Goal: Information Seeking & Learning: Learn about a topic

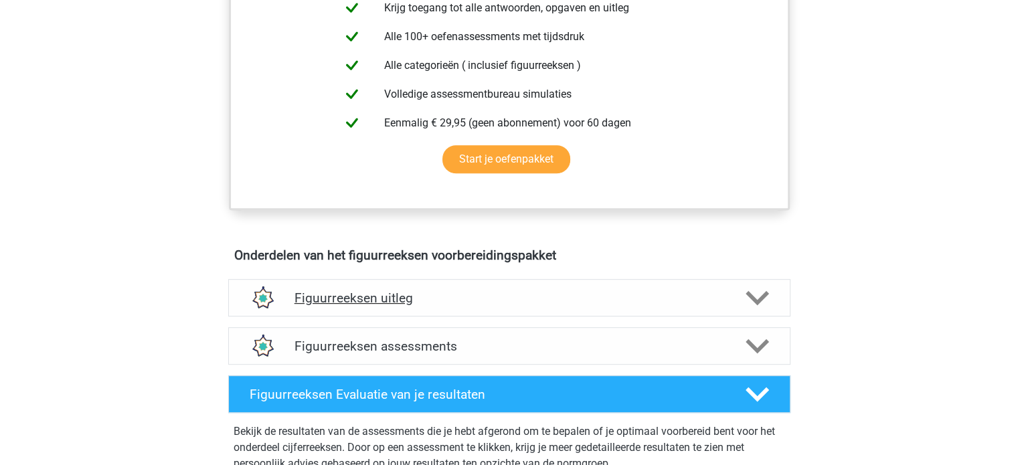
scroll to position [577, 0]
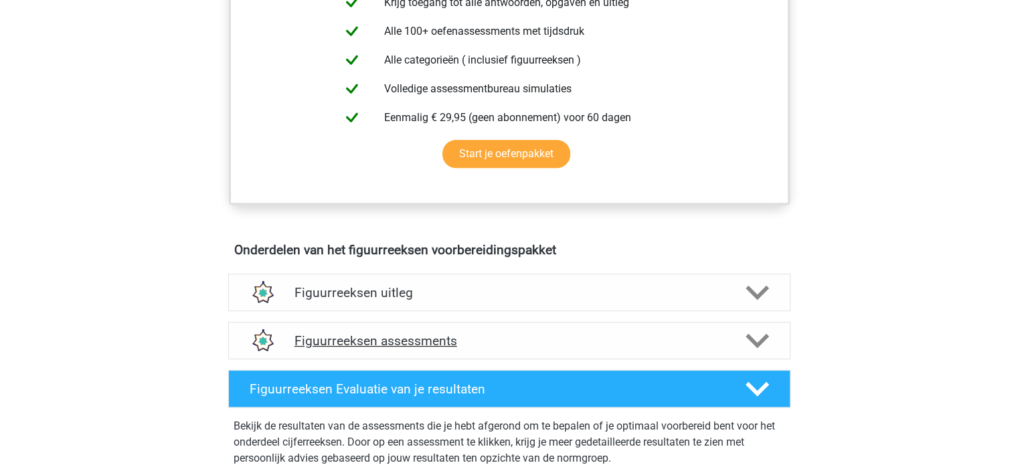
click at [370, 345] on h4 "Figuurreeksen assessments" at bounding box center [510, 340] width 430 height 15
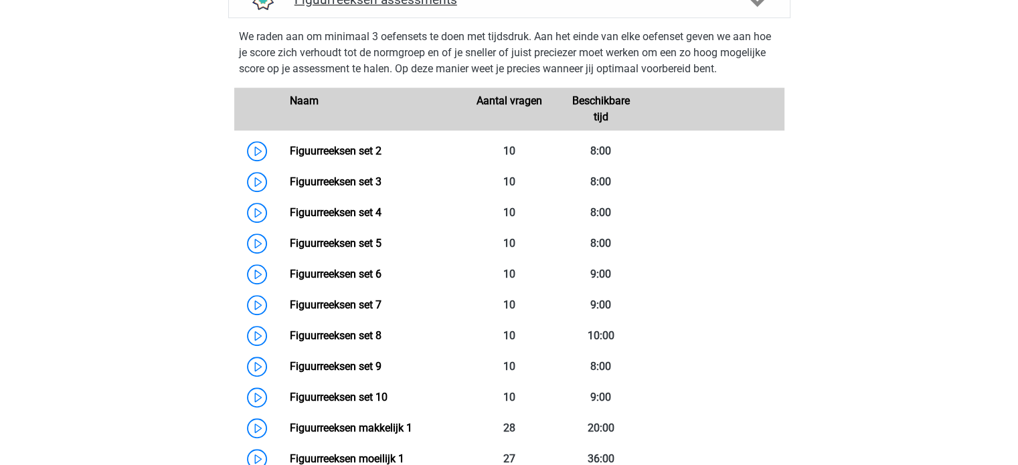
scroll to position [919, 0]
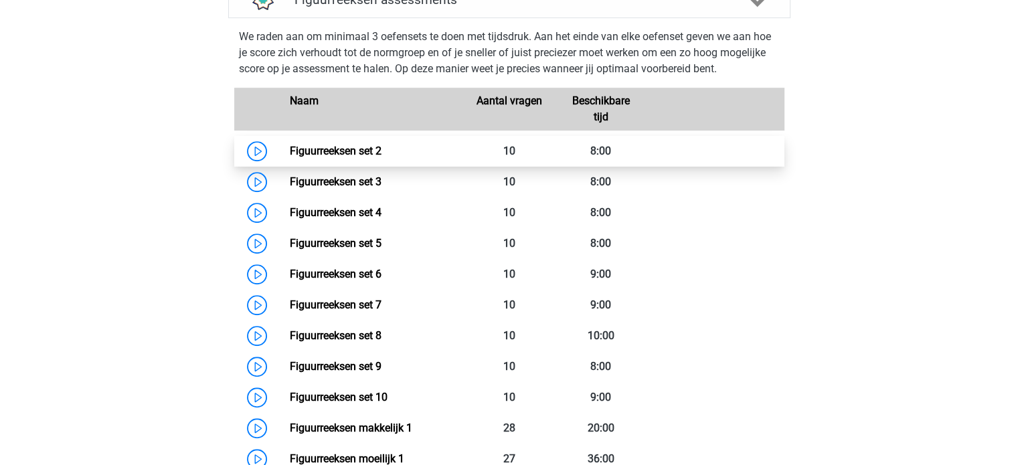
click at [290, 149] on link "Figuurreeksen set 2" at bounding box center [336, 151] width 92 height 13
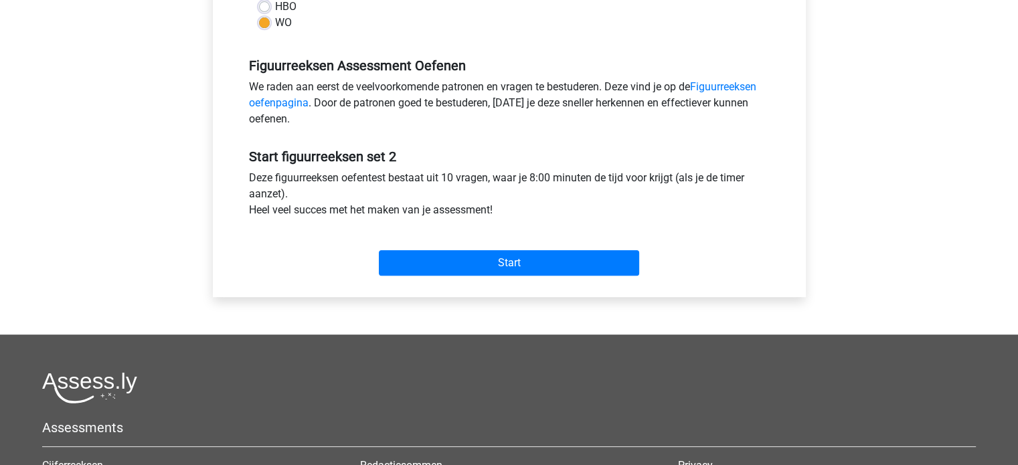
scroll to position [372, 0]
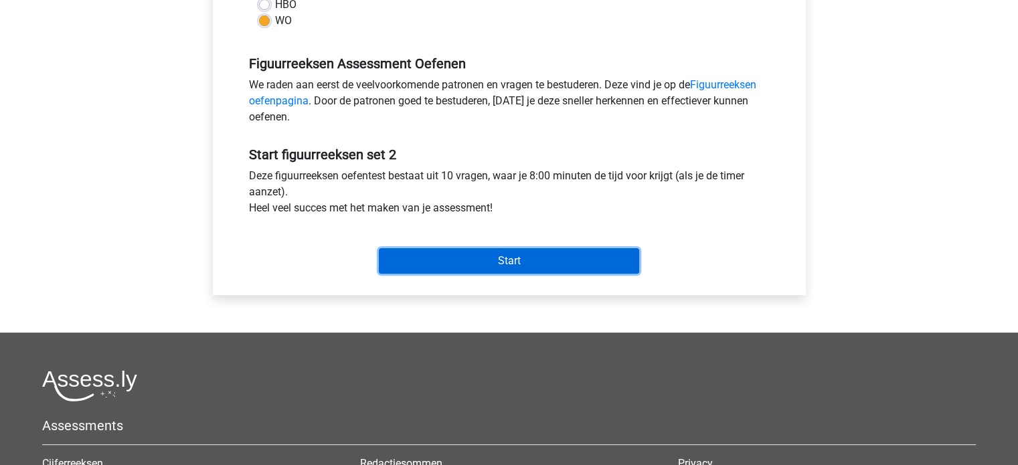
click at [441, 259] on input "Start" at bounding box center [509, 260] width 260 height 25
click at [445, 268] on input "Start" at bounding box center [509, 260] width 260 height 25
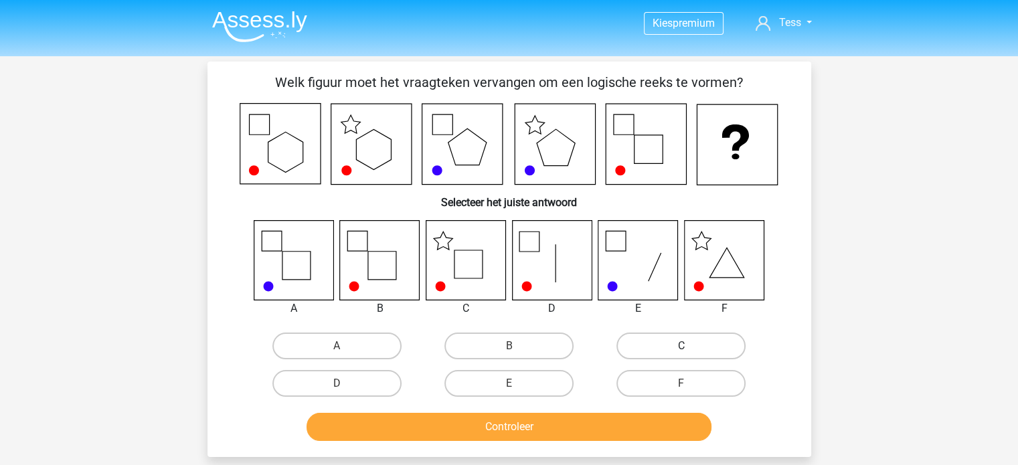
click at [666, 351] on label "C" at bounding box center [681, 346] width 129 height 27
click at [682, 351] on input "C" at bounding box center [686, 350] width 9 height 9
radio input "true"
click at [595, 430] on button "Controleer" at bounding box center [509, 427] width 405 height 28
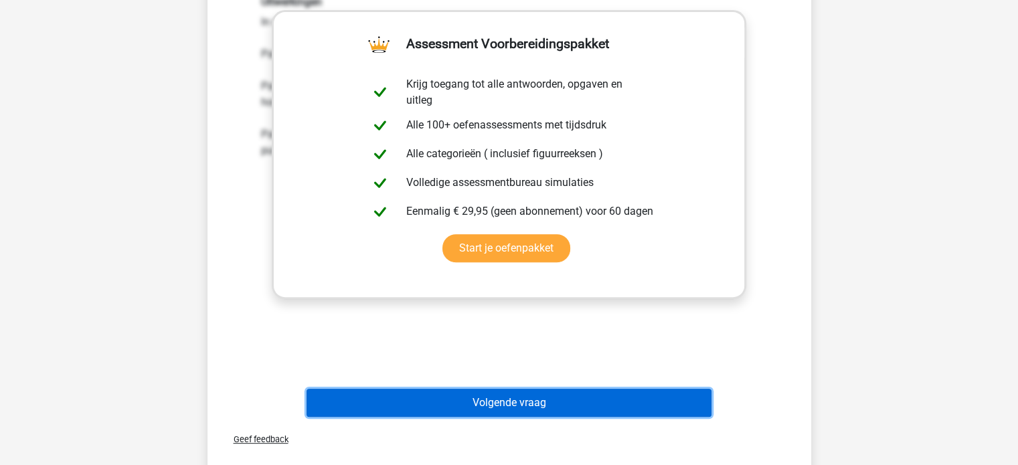
click at [572, 409] on button "Volgende vraag" at bounding box center [509, 403] width 405 height 28
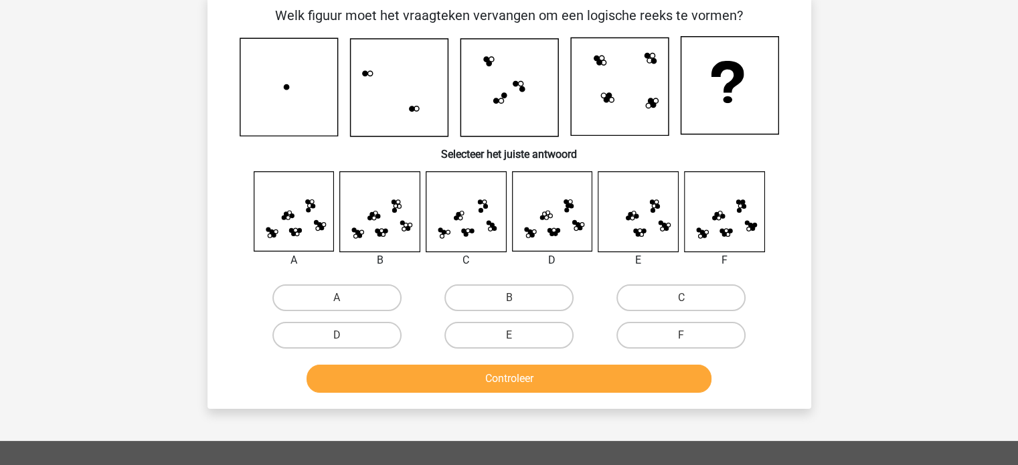
scroll to position [62, 0]
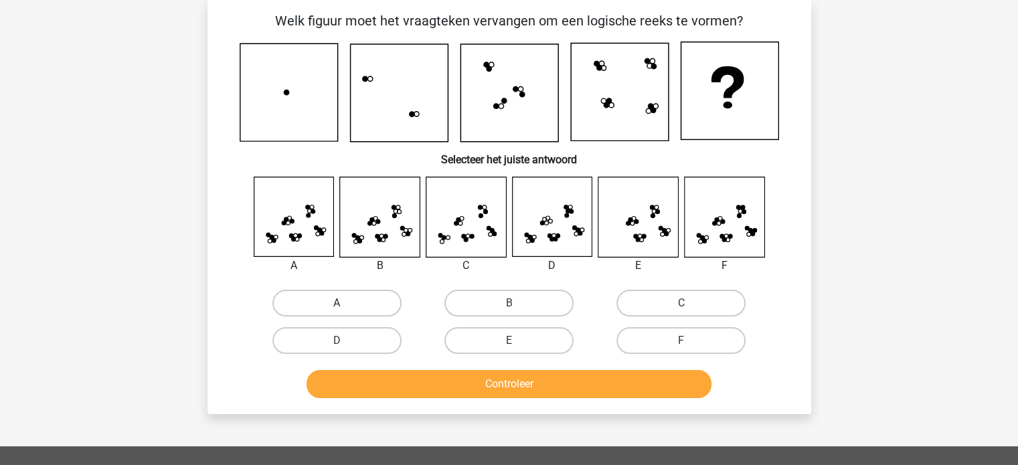
click at [335, 297] on label "A" at bounding box center [336, 303] width 129 height 27
click at [337, 303] on input "A" at bounding box center [341, 307] width 9 height 9
radio input "true"
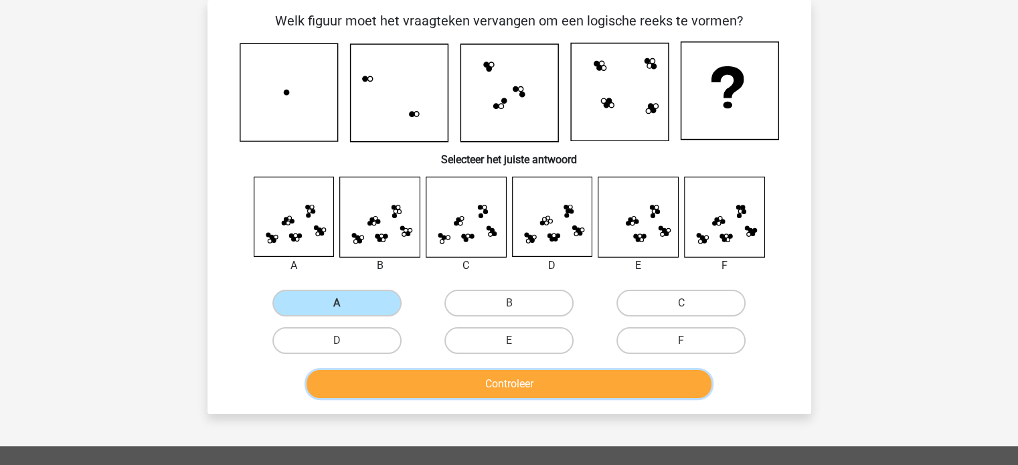
click at [372, 394] on button "Controleer" at bounding box center [509, 384] width 405 height 28
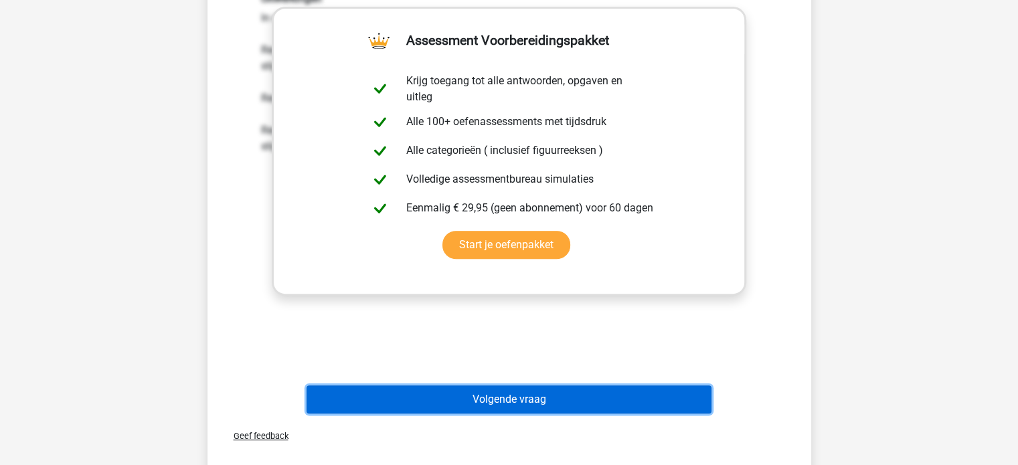
click at [372, 394] on button "Volgende vraag" at bounding box center [509, 400] width 405 height 28
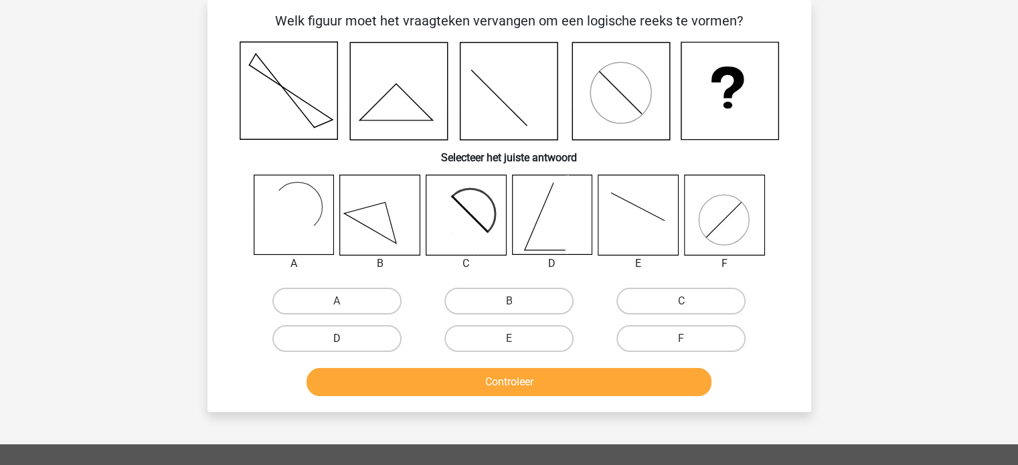
click at [356, 326] on label "D" at bounding box center [336, 338] width 129 height 27
click at [345, 339] on input "D" at bounding box center [341, 343] width 9 height 9
radio input "true"
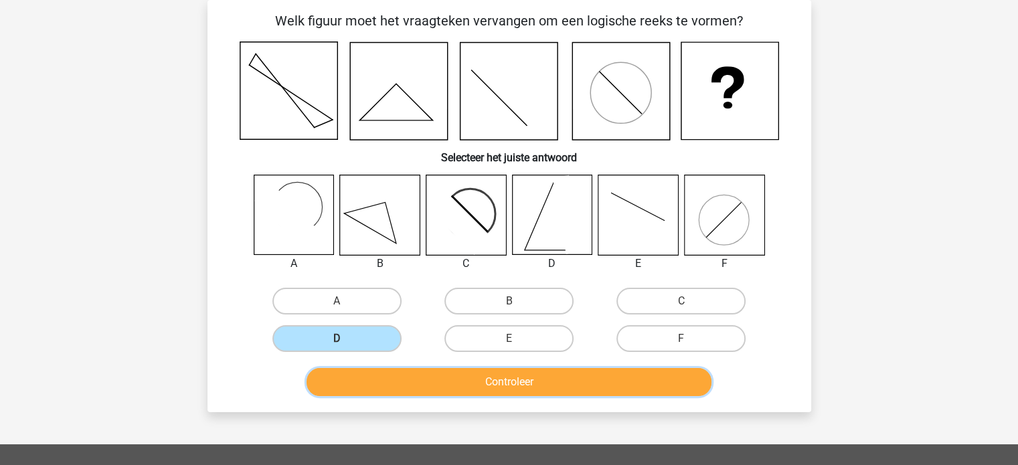
click at [380, 382] on button "Controleer" at bounding box center [509, 382] width 405 height 28
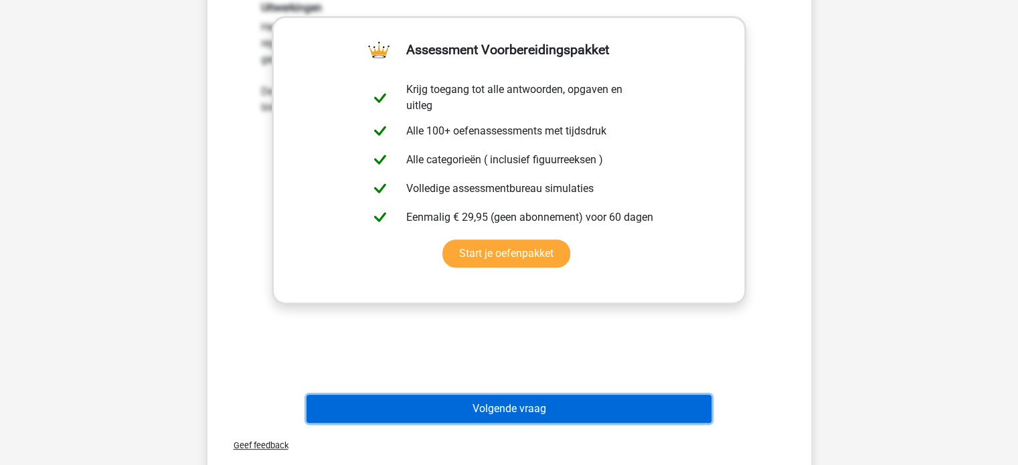
click at [378, 398] on button "Volgende vraag" at bounding box center [509, 409] width 405 height 28
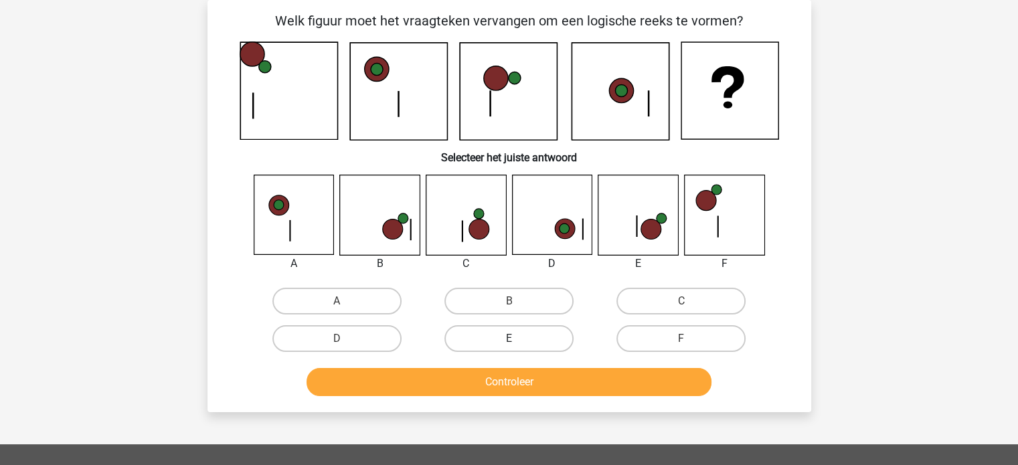
click at [520, 340] on label "E" at bounding box center [509, 338] width 129 height 27
click at [518, 340] on input "E" at bounding box center [513, 343] width 9 height 9
radio input "true"
drag, startPoint x: 516, startPoint y: 366, endPoint x: 512, endPoint y: 388, distance: 21.7
click at [512, 388] on div "Controleer" at bounding box center [509, 384] width 517 height 33
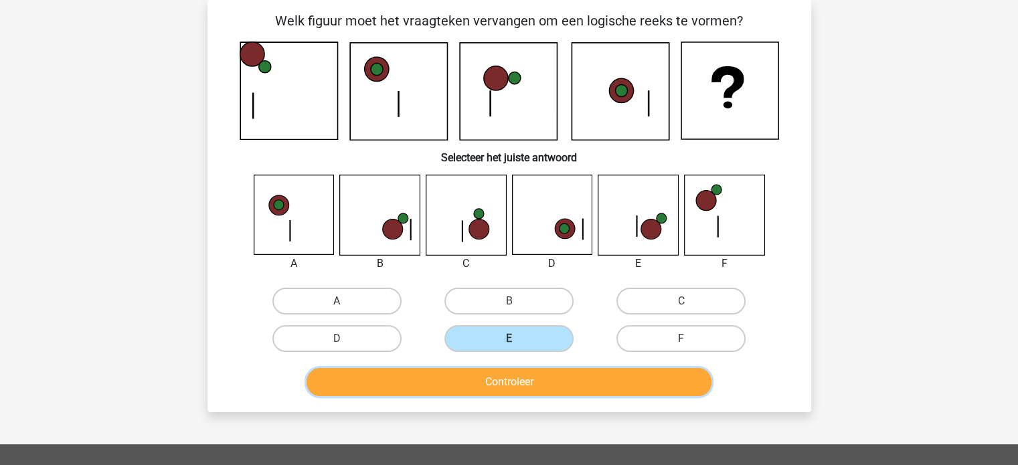
click at [512, 388] on button "Controleer" at bounding box center [509, 382] width 405 height 28
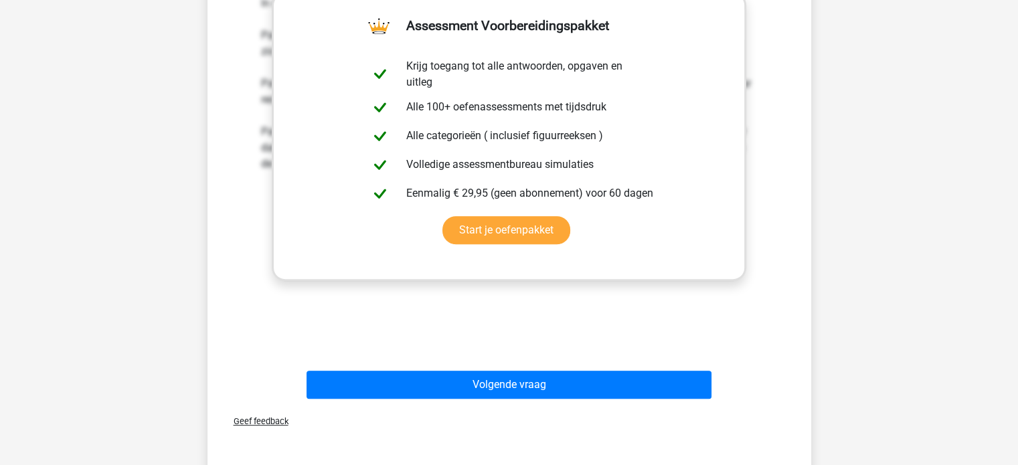
scroll to position [499, 0]
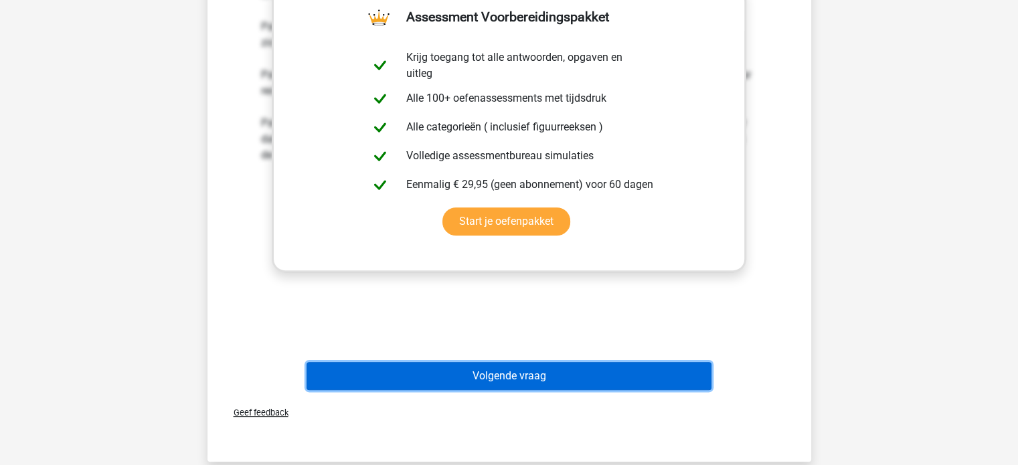
click at [502, 377] on button "Volgende vraag" at bounding box center [509, 376] width 405 height 28
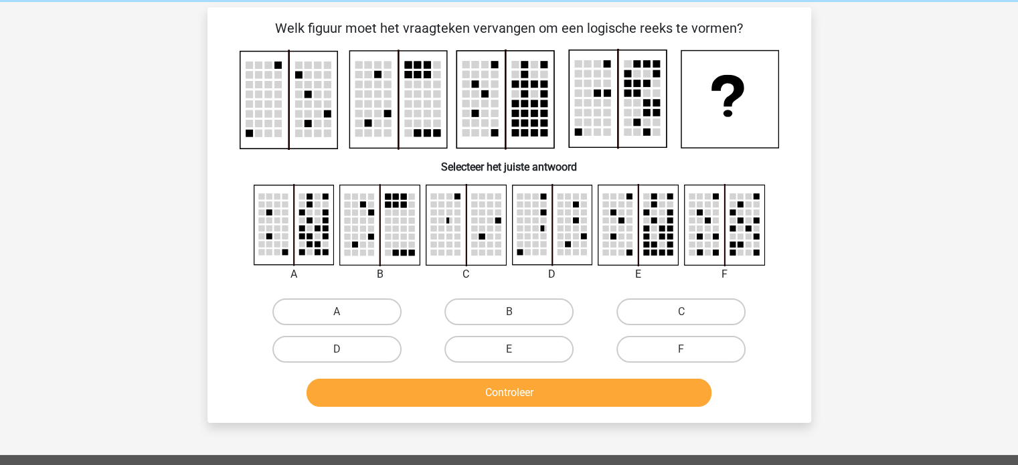
scroll to position [44, 0]
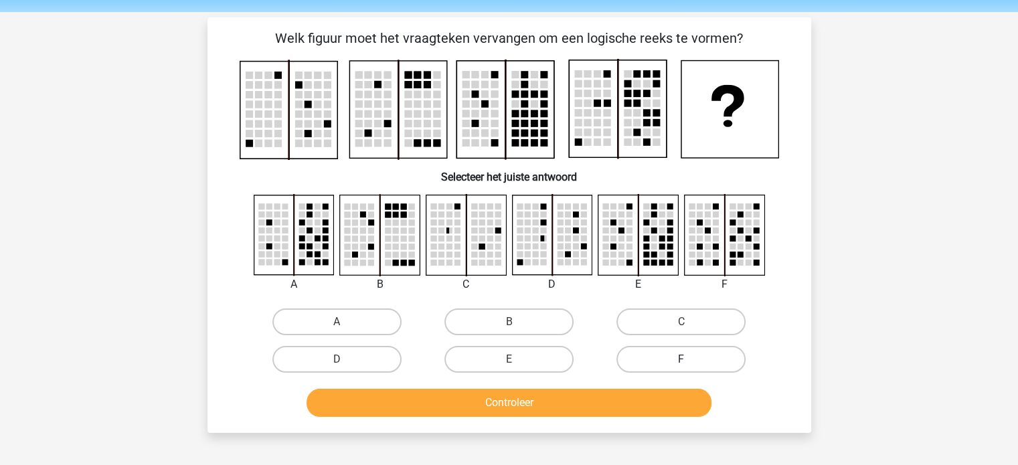
click at [639, 361] on label "F" at bounding box center [681, 359] width 129 height 27
click at [682, 361] on input "F" at bounding box center [686, 364] width 9 height 9
radio input "true"
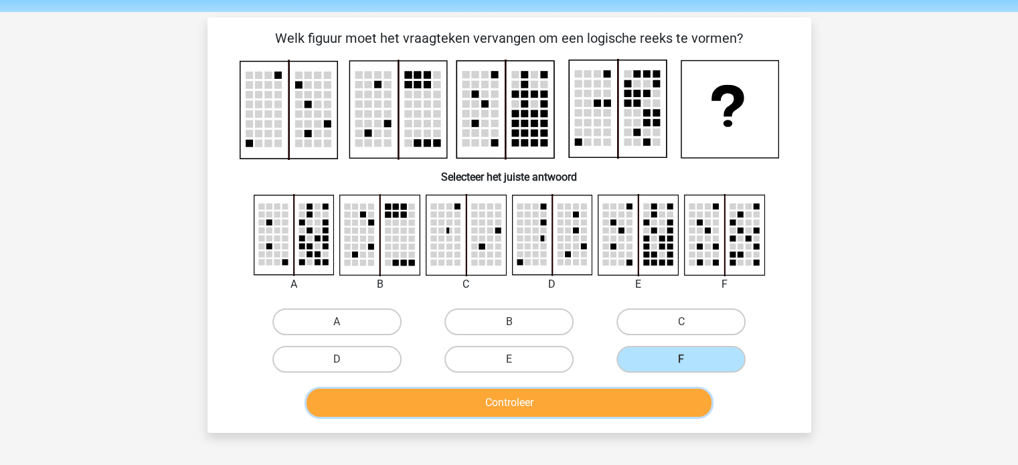
click at [611, 409] on button "Controleer" at bounding box center [509, 403] width 405 height 28
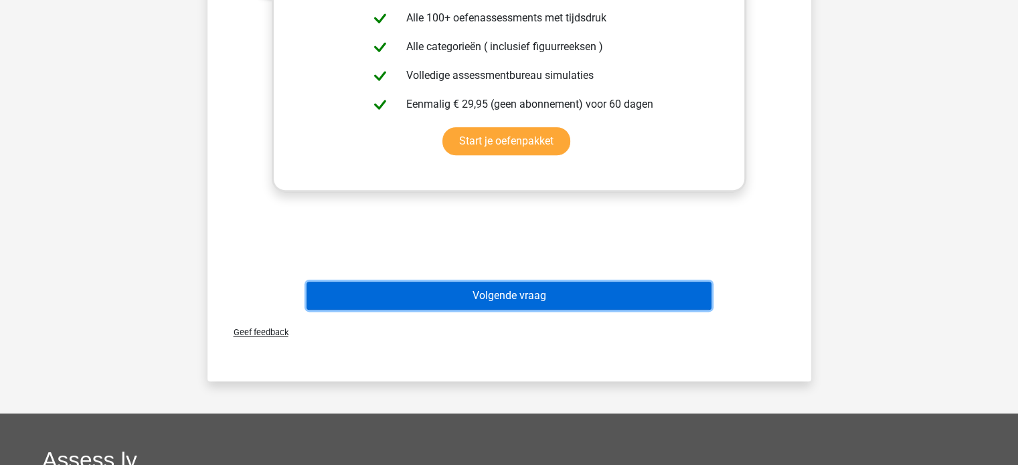
click at [558, 282] on button "Volgende vraag" at bounding box center [509, 296] width 405 height 28
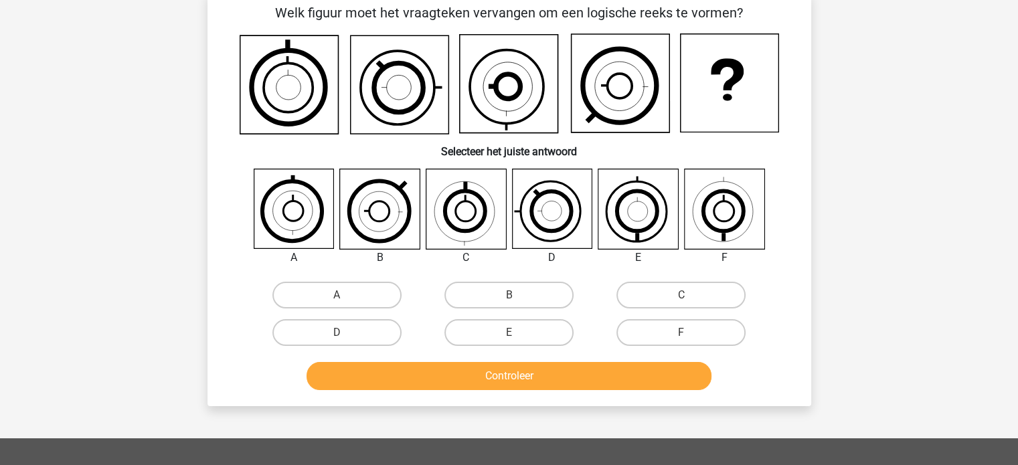
scroll to position [62, 0]
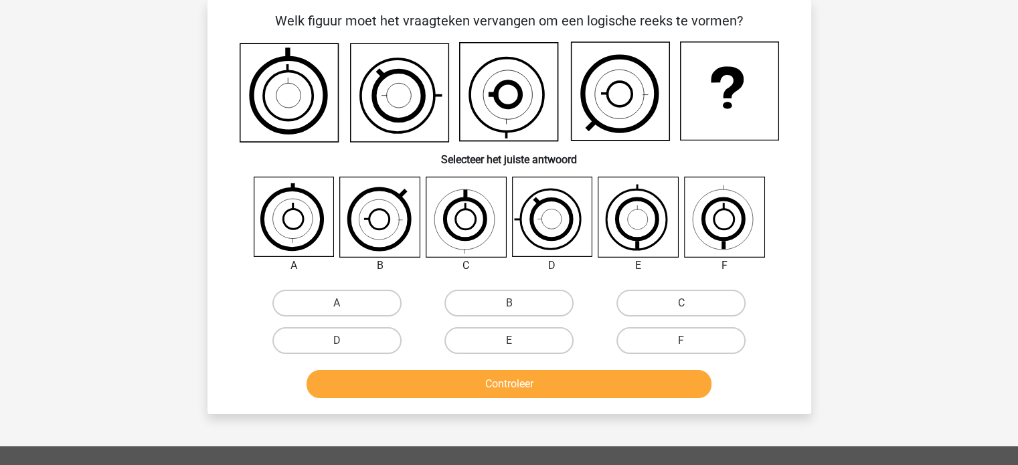
click at [603, 82] on icon at bounding box center [620, 91] width 98 height 98
click at [348, 340] on label "D" at bounding box center [336, 340] width 129 height 27
click at [345, 341] on input "D" at bounding box center [341, 345] width 9 height 9
radio input "true"
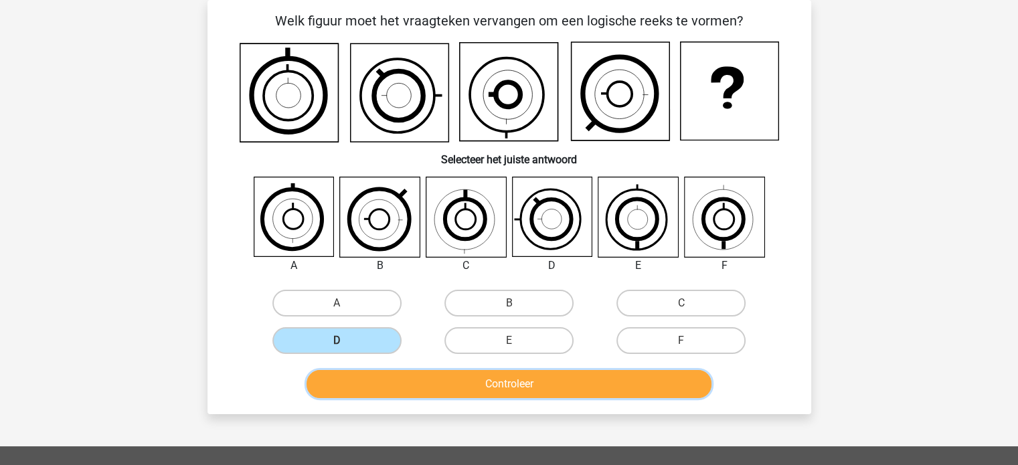
click at [365, 374] on button "Controleer" at bounding box center [509, 384] width 405 height 28
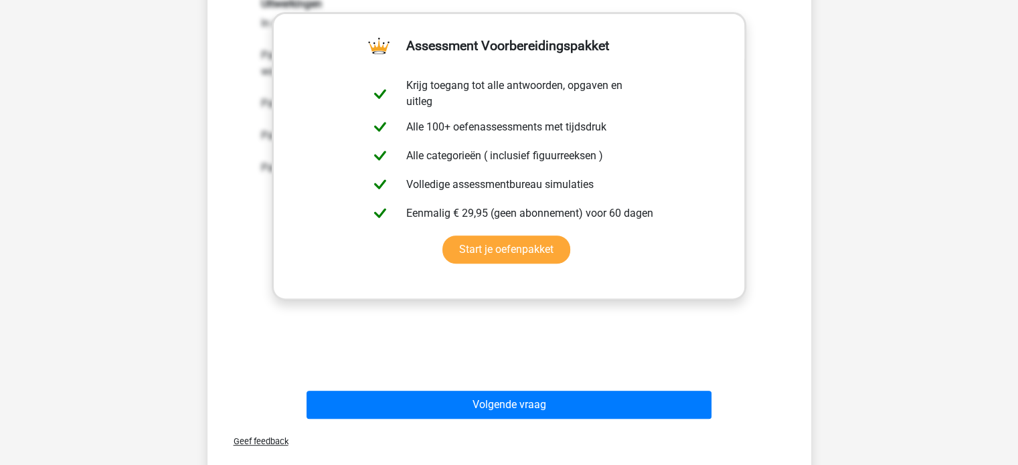
scroll to position [479, 0]
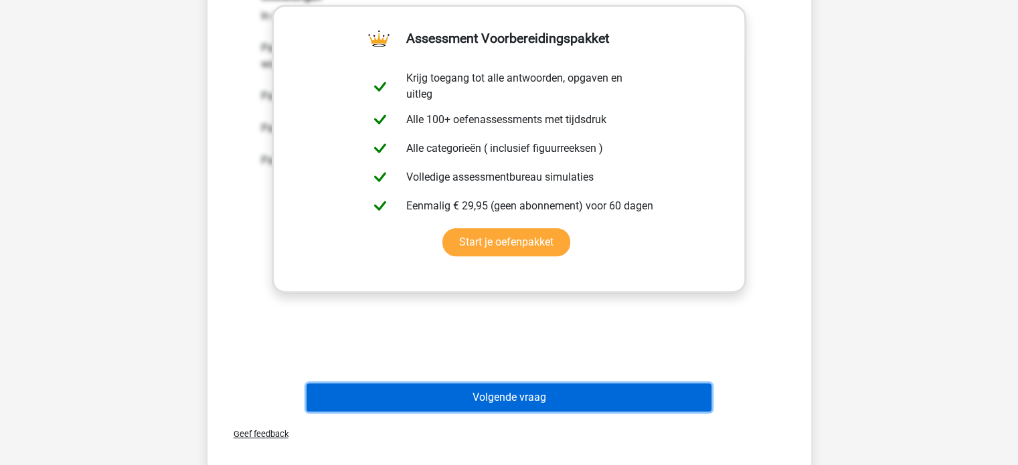
click at [356, 398] on button "Volgende vraag" at bounding box center [509, 398] width 405 height 28
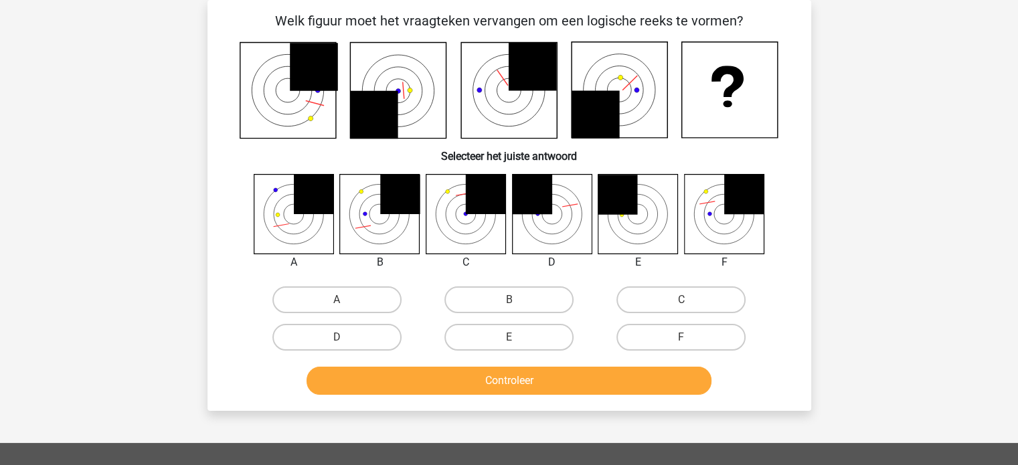
scroll to position [62, 0]
